Goal: Communication & Community: Answer question/provide support

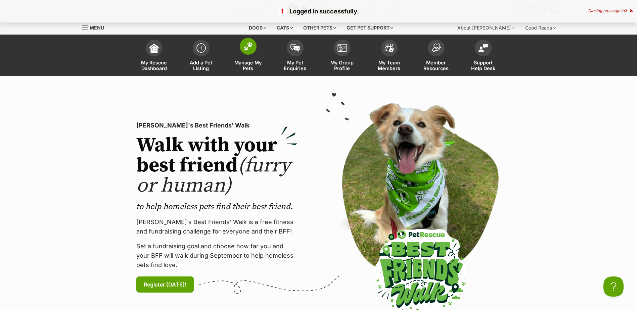
click at [251, 51] on span at bounding box center [248, 46] width 17 height 17
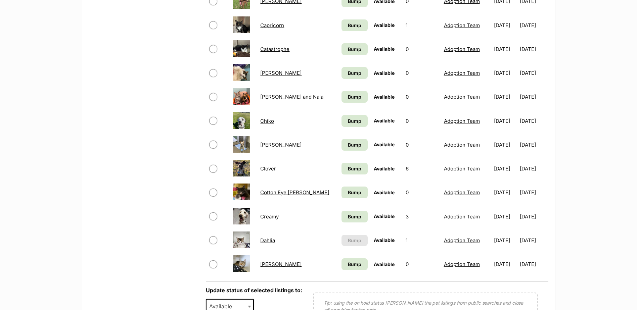
scroll to position [503, 0]
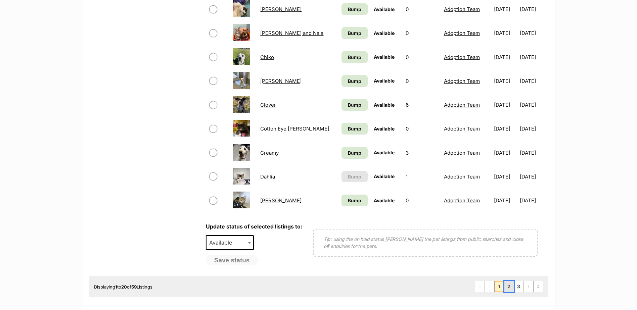
click at [508, 286] on link "2" at bounding box center [508, 286] width 9 height 11
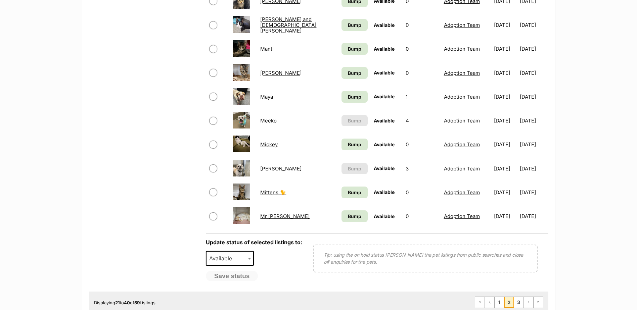
scroll to position [537, 0]
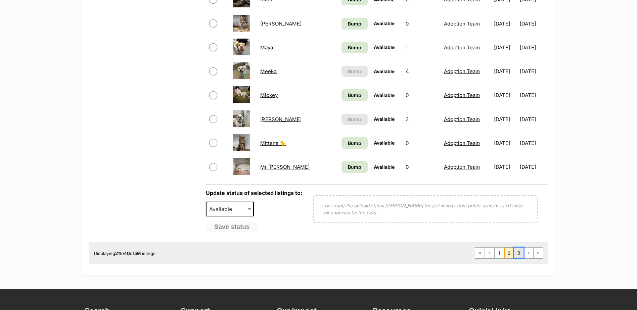
click at [517, 254] on link "3" at bounding box center [518, 253] width 9 height 11
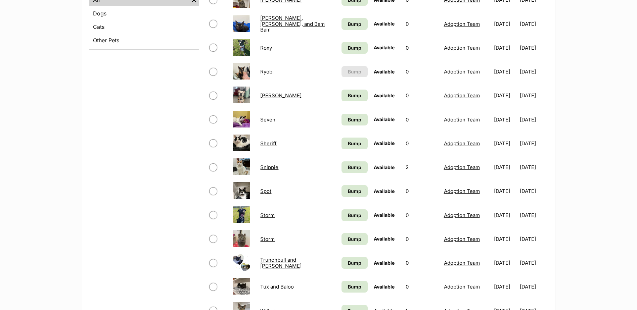
scroll to position [403, 0]
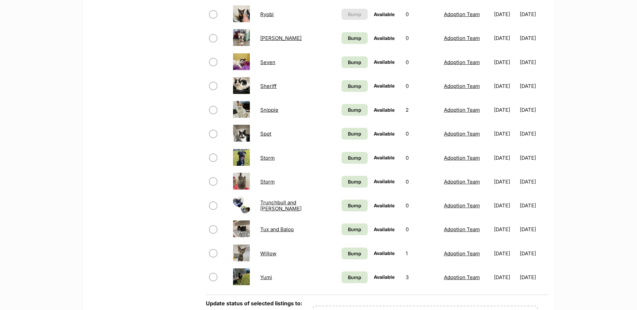
click at [267, 254] on link "Willow" at bounding box center [268, 253] width 16 height 6
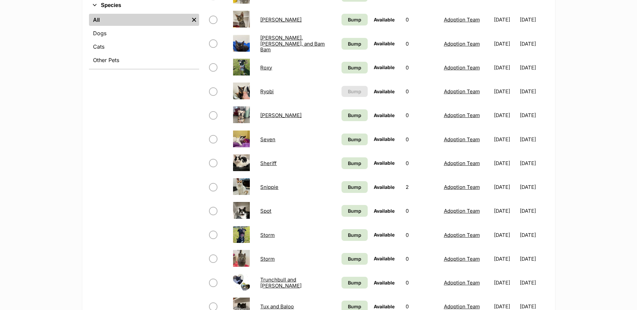
scroll to position [302, 0]
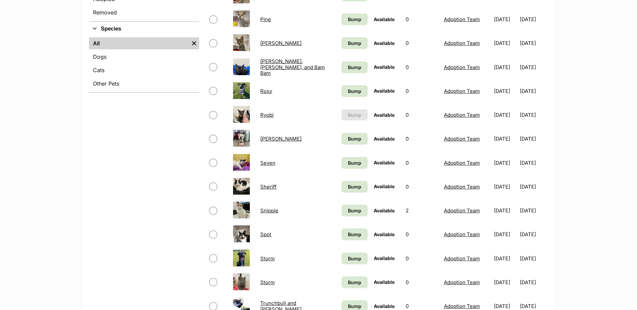
click at [266, 43] on link "Romeo" at bounding box center [280, 43] width 41 height 6
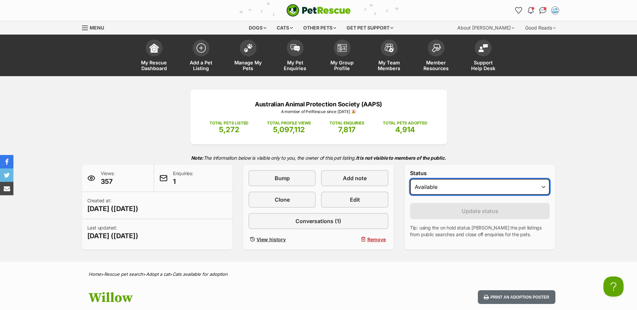
click at [544, 187] on select "Draft - not available as listing has enquires Available On hold Adopted" at bounding box center [480, 187] width 140 height 16
select select "rehomed"
click at [410, 179] on select "Draft - not available as listing has enquires Available On hold Adopted" at bounding box center [480, 187] width 140 height 16
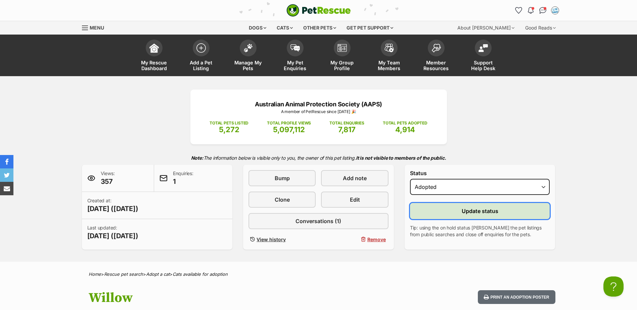
click at [460, 212] on button "Update status" at bounding box center [480, 211] width 140 height 16
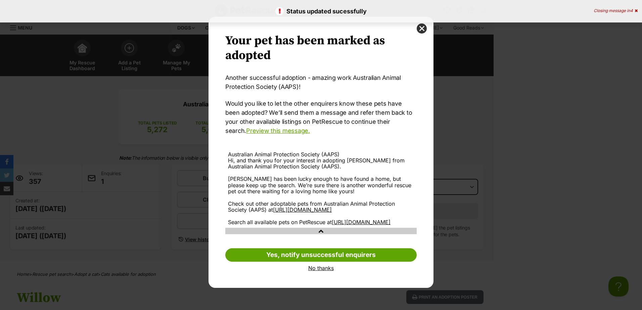
click at [322, 271] on link "No thanks" at bounding box center [320, 268] width 191 height 6
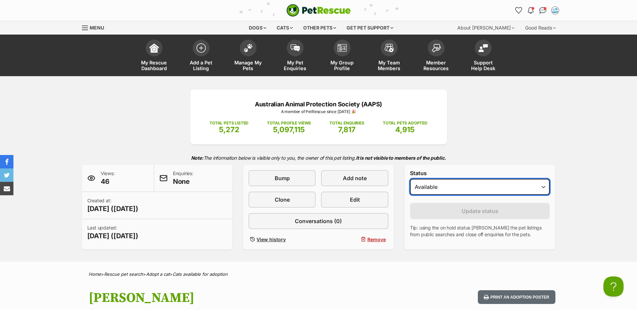
click at [541, 188] on select "Draft Available On hold Adopted" at bounding box center [480, 187] width 140 height 16
select select "rehomed"
click at [410, 179] on select "Draft Available On hold Adopted" at bounding box center [480, 187] width 140 height 16
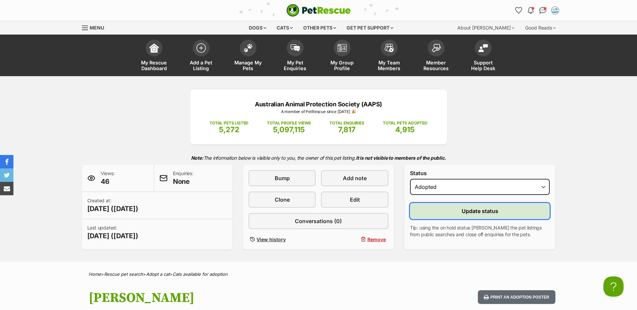
click at [480, 206] on button "Update status" at bounding box center [480, 211] width 140 height 16
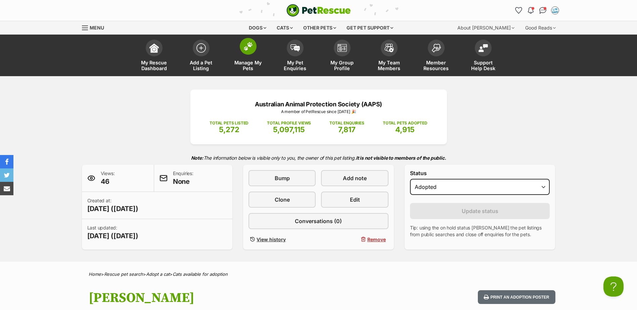
click at [247, 49] on img at bounding box center [247, 46] width 9 height 9
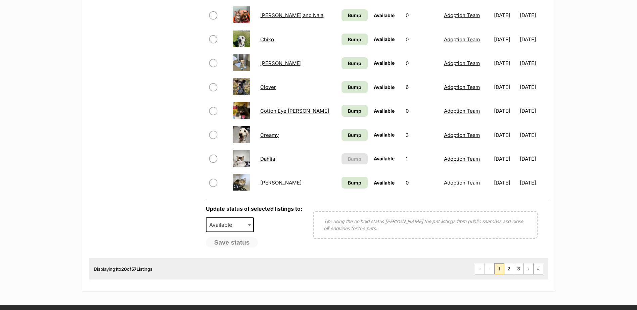
scroll to position [571, 0]
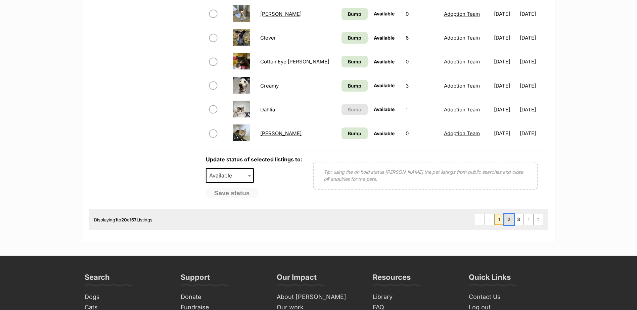
click at [508, 220] on link "2" at bounding box center [508, 219] width 9 height 11
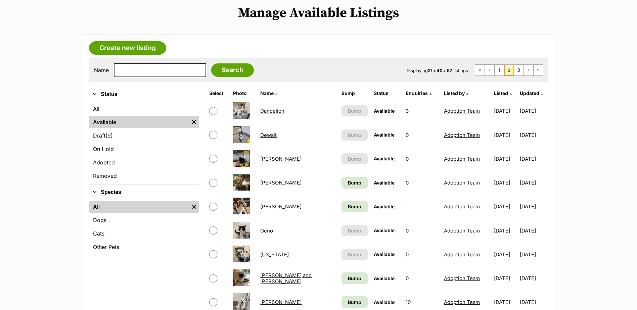
scroll to position [201, 0]
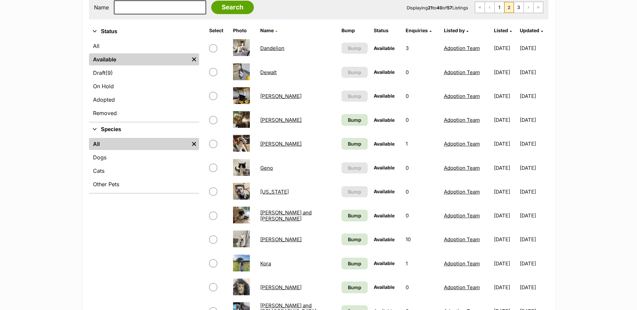
click at [268, 118] on link "[PERSON_NAME]" at bounding box center [280, 120] width 41 height 6
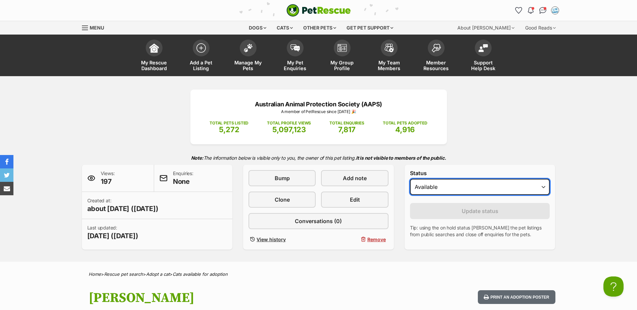
click at [543, 185] on select "Draft Available On hold Adopted" at bounding box center [480, 187] width 140 height 16
select select "rehomed"
click at [410, 179] on select "Draft Available On hold Adopted" at bounding box center [480, 187] width 140 height 16
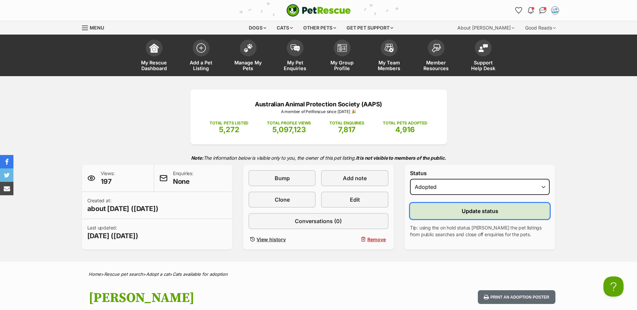
click at [467, 211] on span "Update status" at bounding box center [479, 211] width 37 height 8
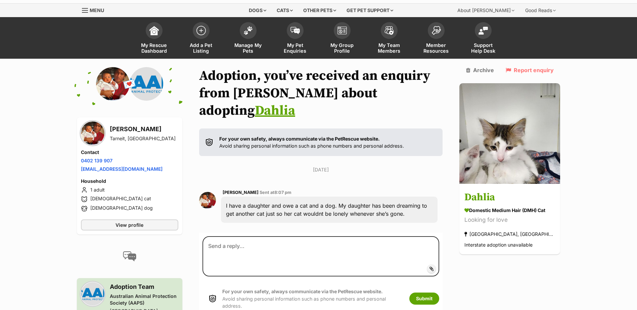
scroll to position [51, 0]
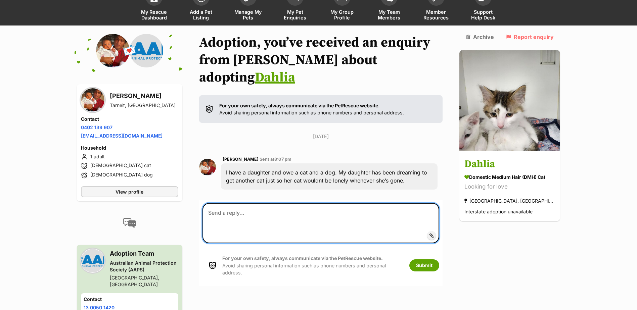
click at [235, 203] on textarea at bounding box center [320, 223] width 237 height 40
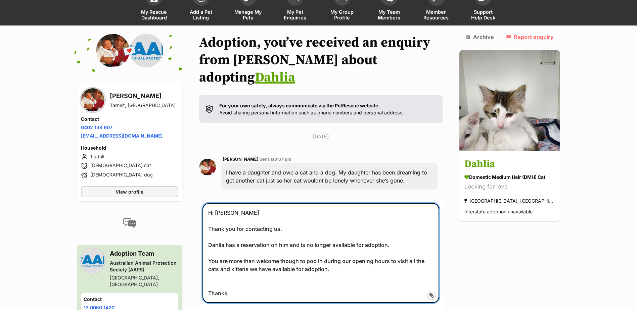
type textarea "Hi Jemy Thank you for contacting us. Dahlia has a reservation on him and is no …"
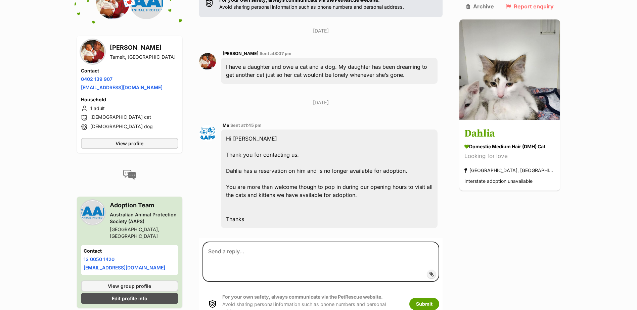
scroll to position [159, 0]
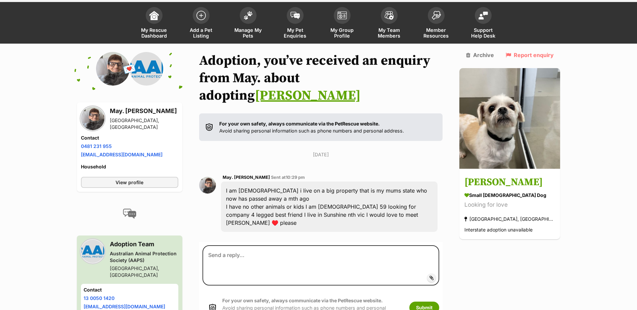
scroll to position [59, 0]
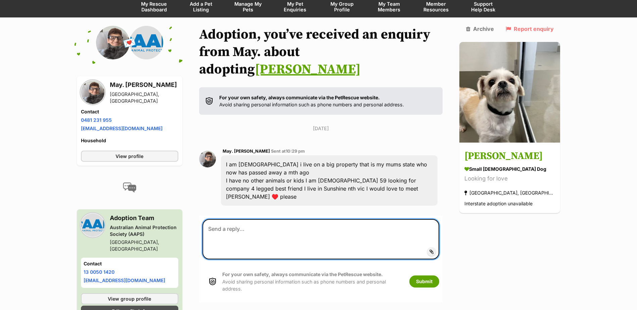
click at [221, 219] on textarea at bounding box center [320, 239] width 237 height 40
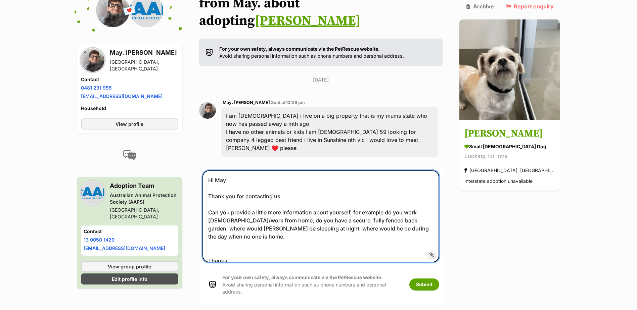
scroll to position [159, 0]
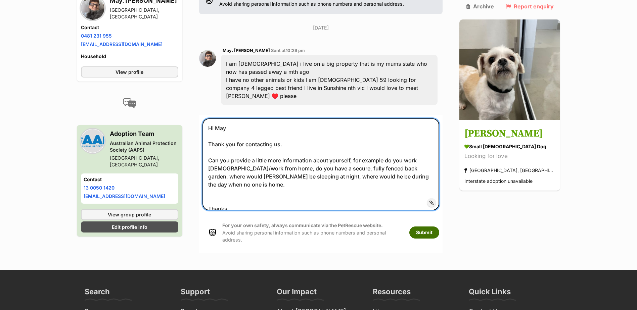
type textarea "Hi May Thank you for contacting us. Can you provide a little more information a…"
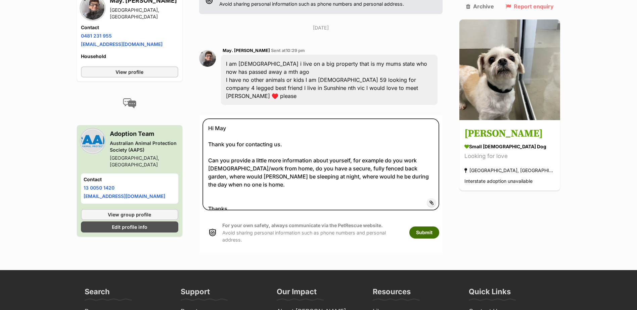
click at [439, 227] on button "Submit" at bounding box center [424, 233] width 30 height 12
